Goal: Find specific page/section: Find specific page/section

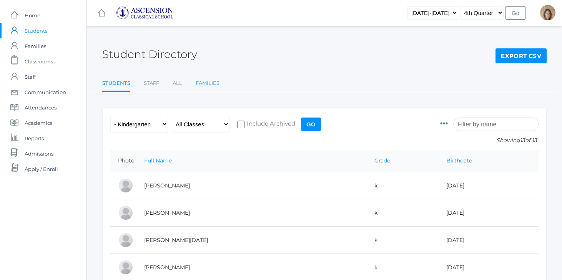
click at [202, 83] on link "Families" at bounding box center [208, 83] width 24 height 15
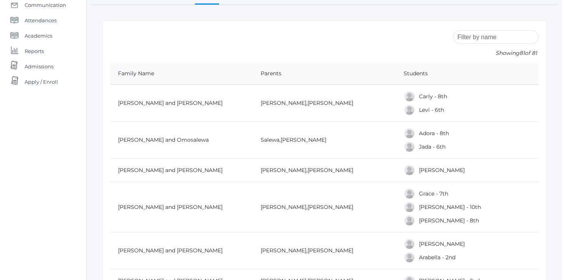
scroll to position [90, 0]
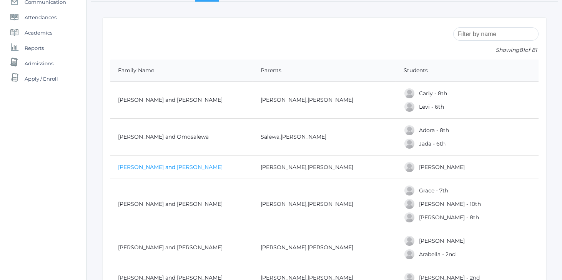
click at [163, 168] on link "[PERSON_NAME] and [PERSON_NAME]" at bounding box center [170, 167] width 105 height 7
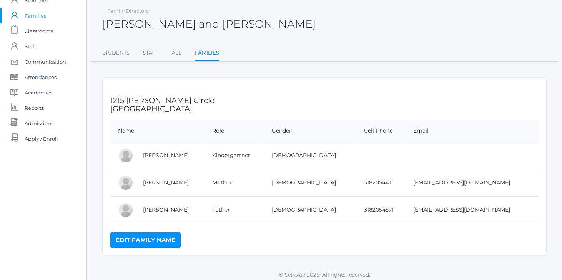
scroll to position [34, 0]
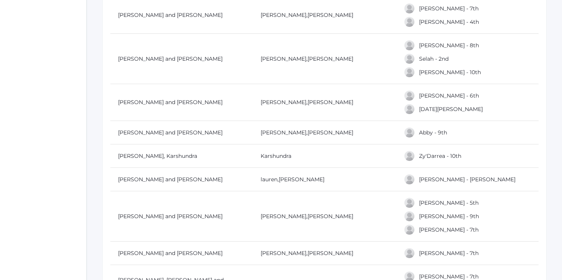
scroll to position [515, 0]
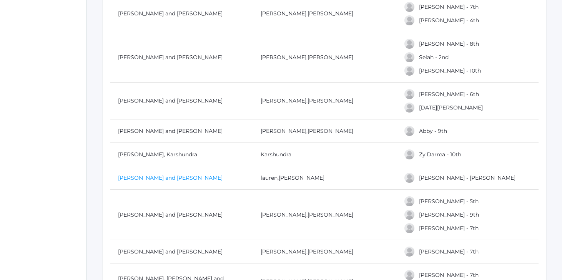
click at [176, 178] on link "[PERSON_NAME] and [PERSON_NAME]" at bounding box center [170, 177] width 105 height 7
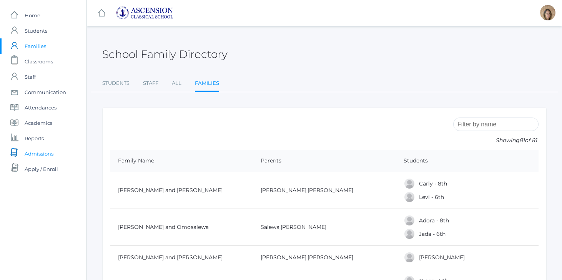
click at [31, 153] on span "Admissions" at bounding box center [39, 153] width 29 height 15
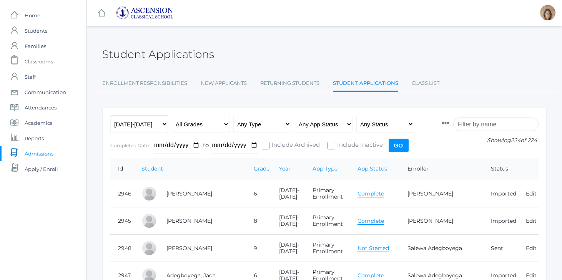
click at [159, 128] on select "Any Year [DATE]-[DATE] [DATE]-[DATE] [DATE]-[DATE] [DATE]-[DATE]" at bounding box center [139, 124] width 58 height 17
select select "[DATE]-[DATE]"
click at [201, 129] on select "All Grades Grammar - Kindergarten - 1st Grade - 2nd Grade - 3rd Grade - 4th Gra…" at bounding box center [201, 124] width 58 height 17
select select "k"
click at [399, 151] on input "Go" at bounding box center [398, 145] width 20 height 13
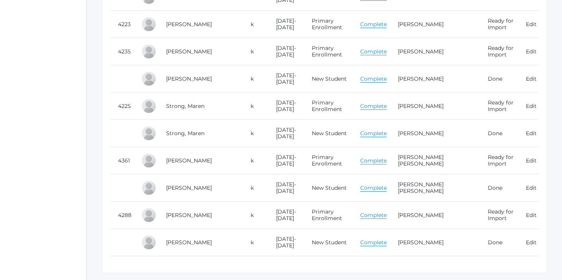
scroll to position [632, 0]
